Goal: Task Accomplishment & Management: Use online tool/utility

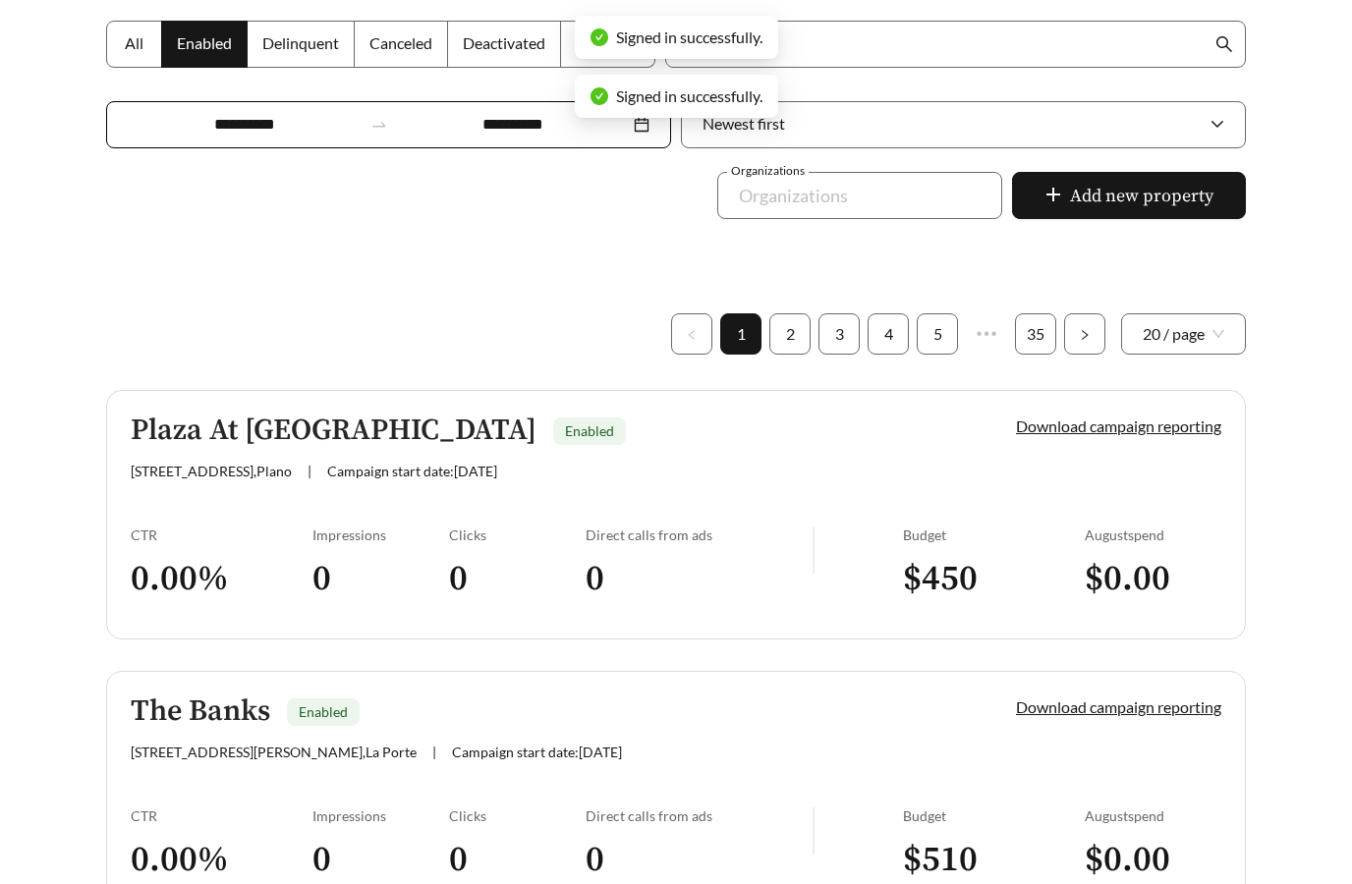
scroll to position [366, 0]
click at [557, 747] on div "[STREET_ADDRESS][PERSON_NAME] | Campaign start date: [DATE]" at bounding box center [540, 751] width 818 height 17
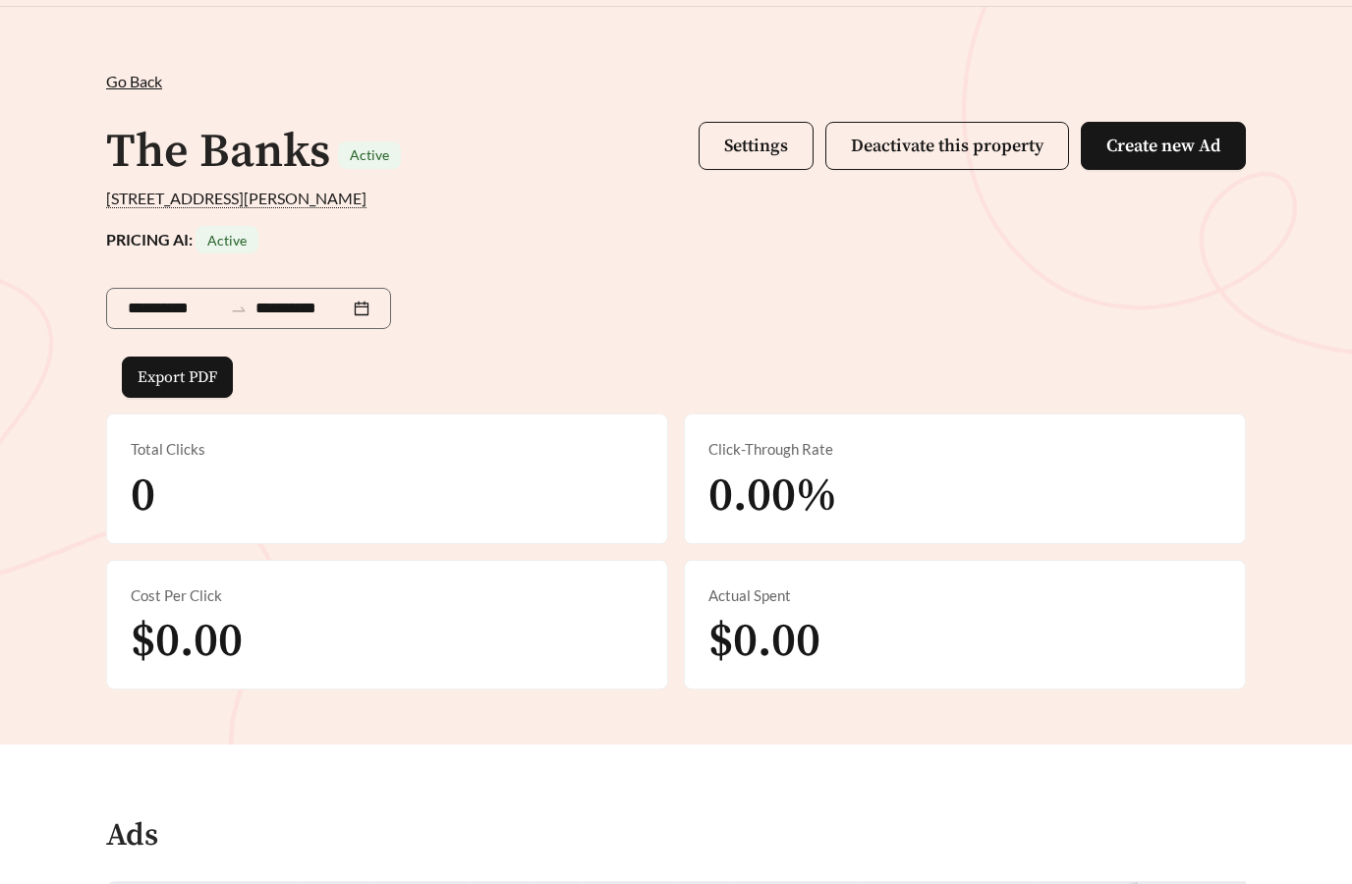
scroll to position [47, 0]
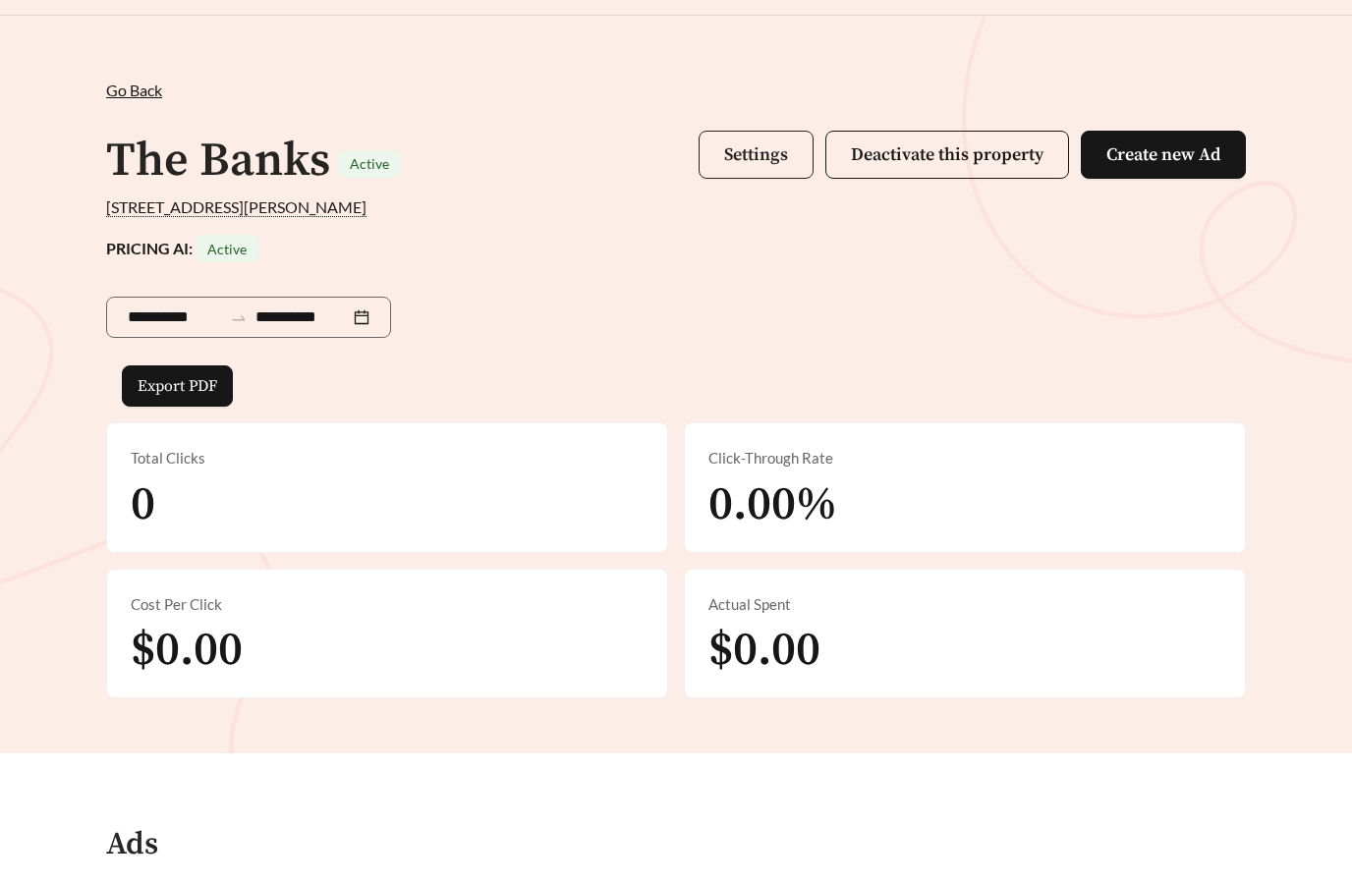
click at [759, 147] on span "Settings" at bounding box center [756, 154] width 64 height 23
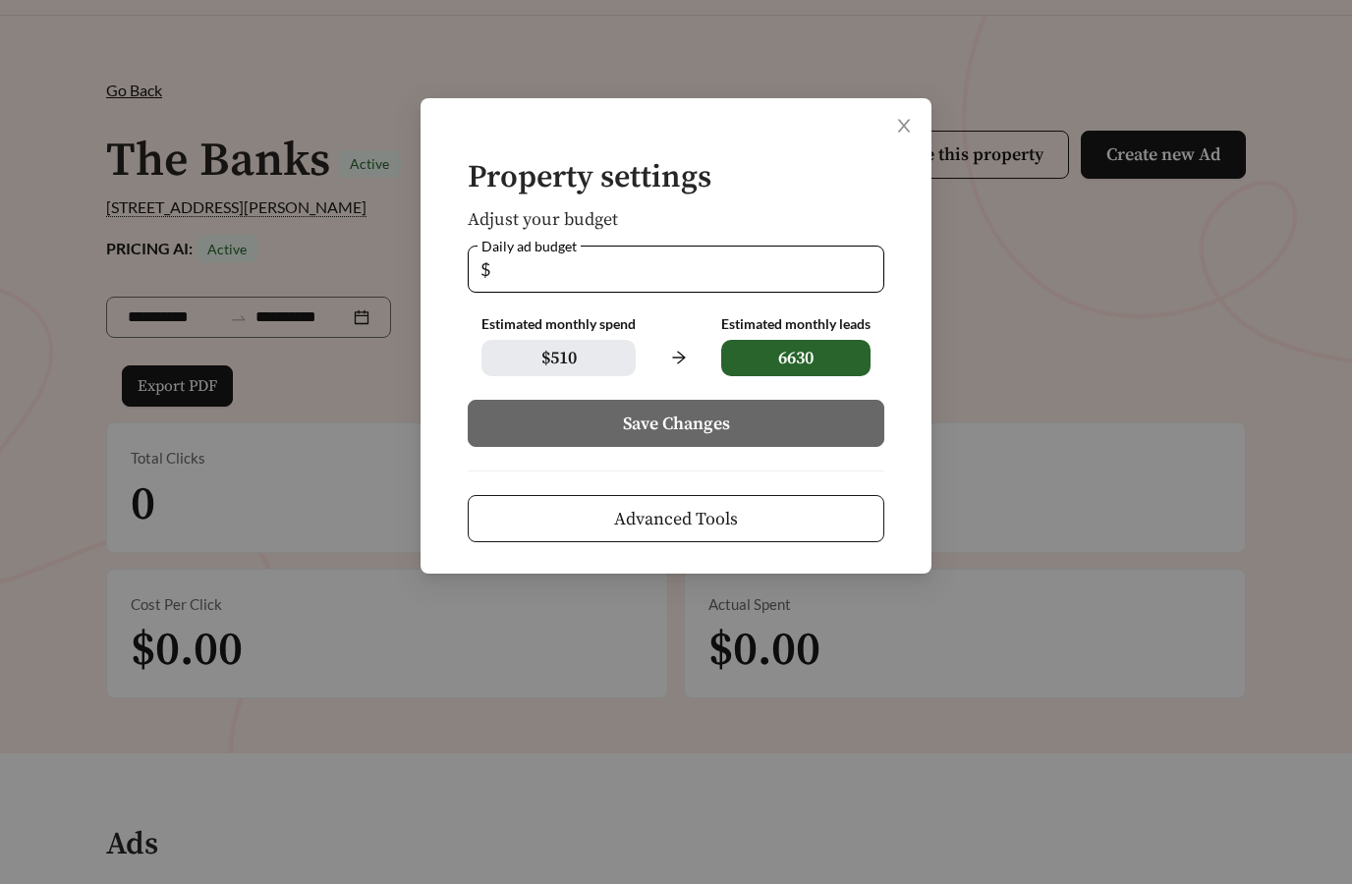
click at [738, 533] on button "Advanced Tools" at bounding box center [676, 518] width 417 height 47
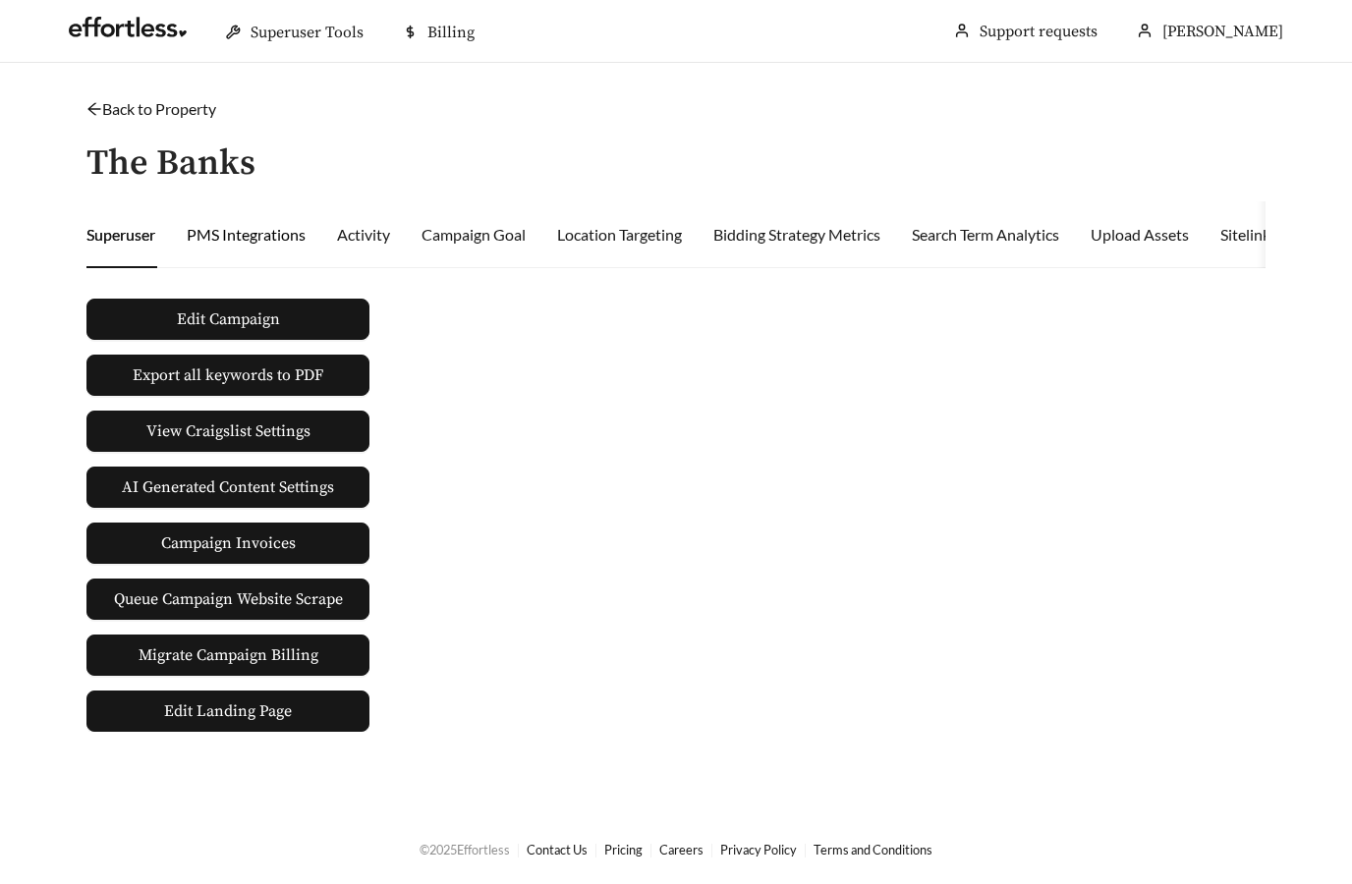
click at [231, 223] on div "PMS Integrations" at bounding box center [246, 235] width 119 height 24
